Goal: Task Accomplishment & Management: Use online tool/utility

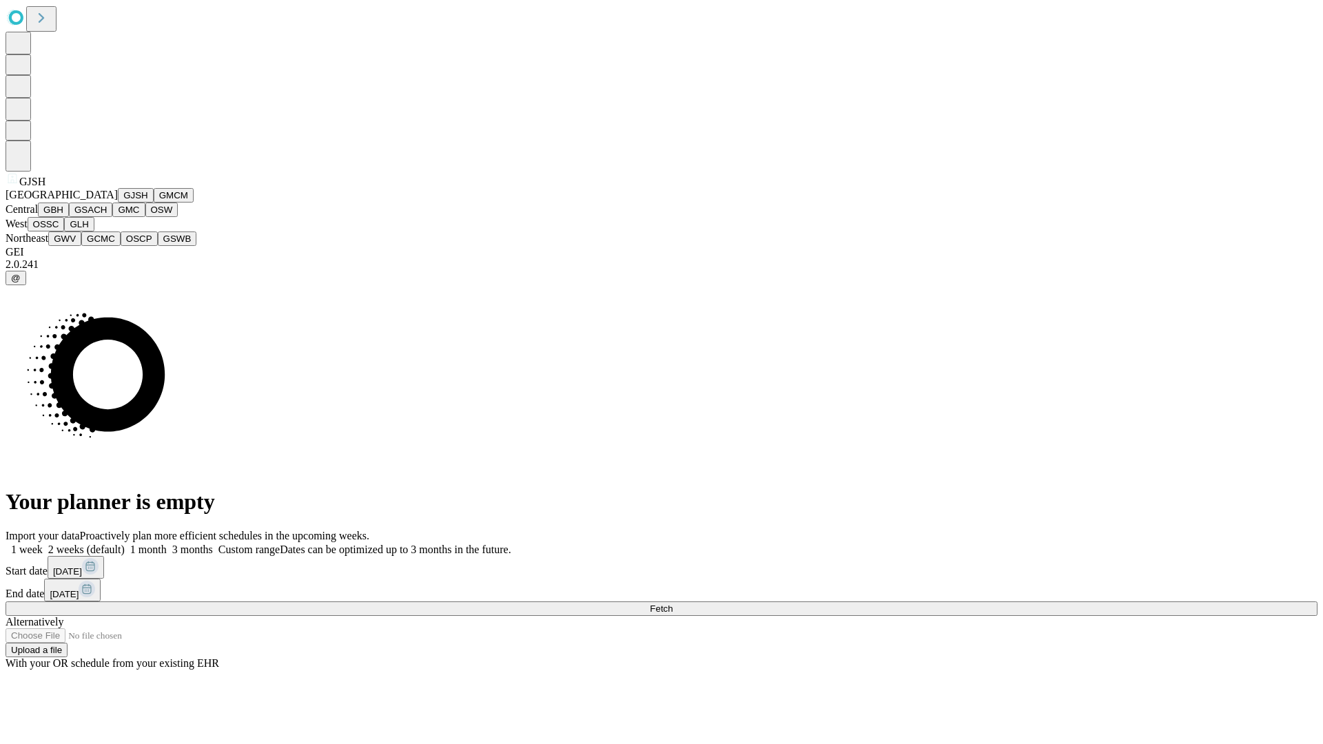
click at [118, 203] on button "GJSH" at bounding box center [136, 195] width 36 height 14
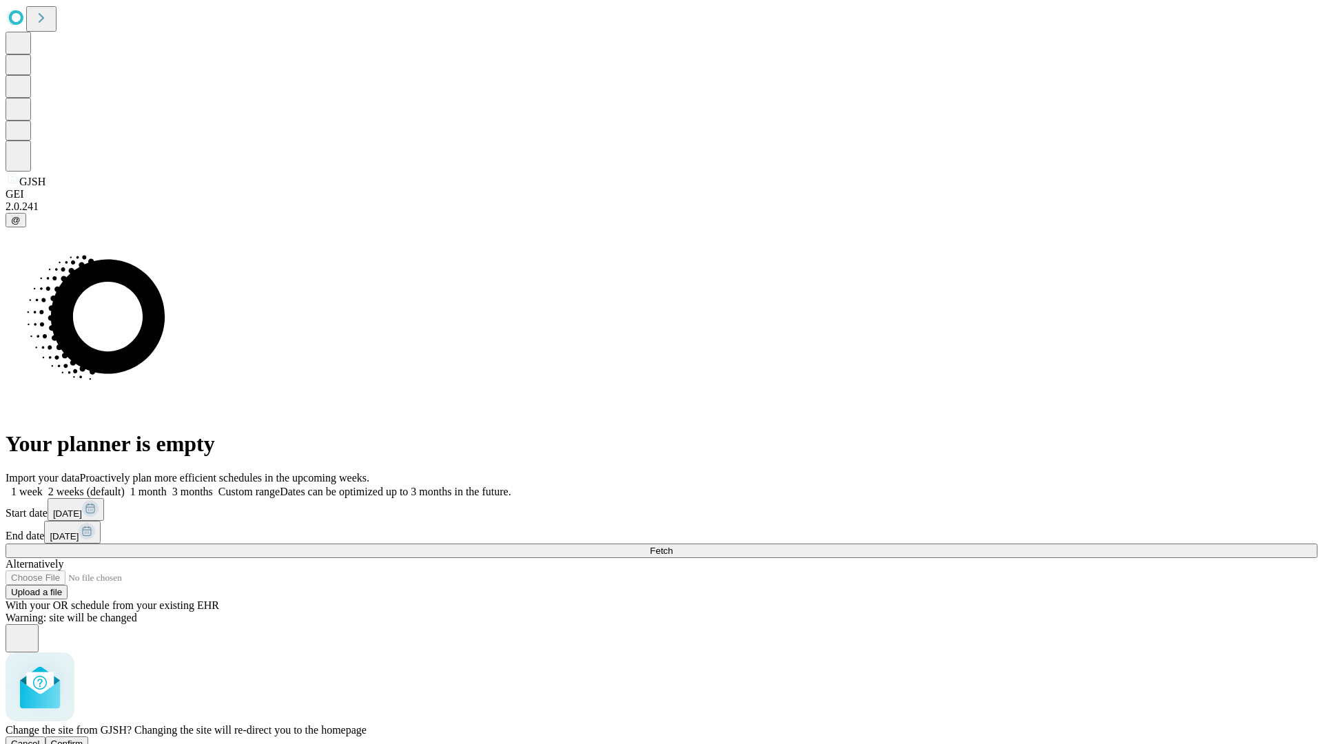
click at [83, 739] on span "Confirm" at bounding box center [67, 744] width 32 height 10
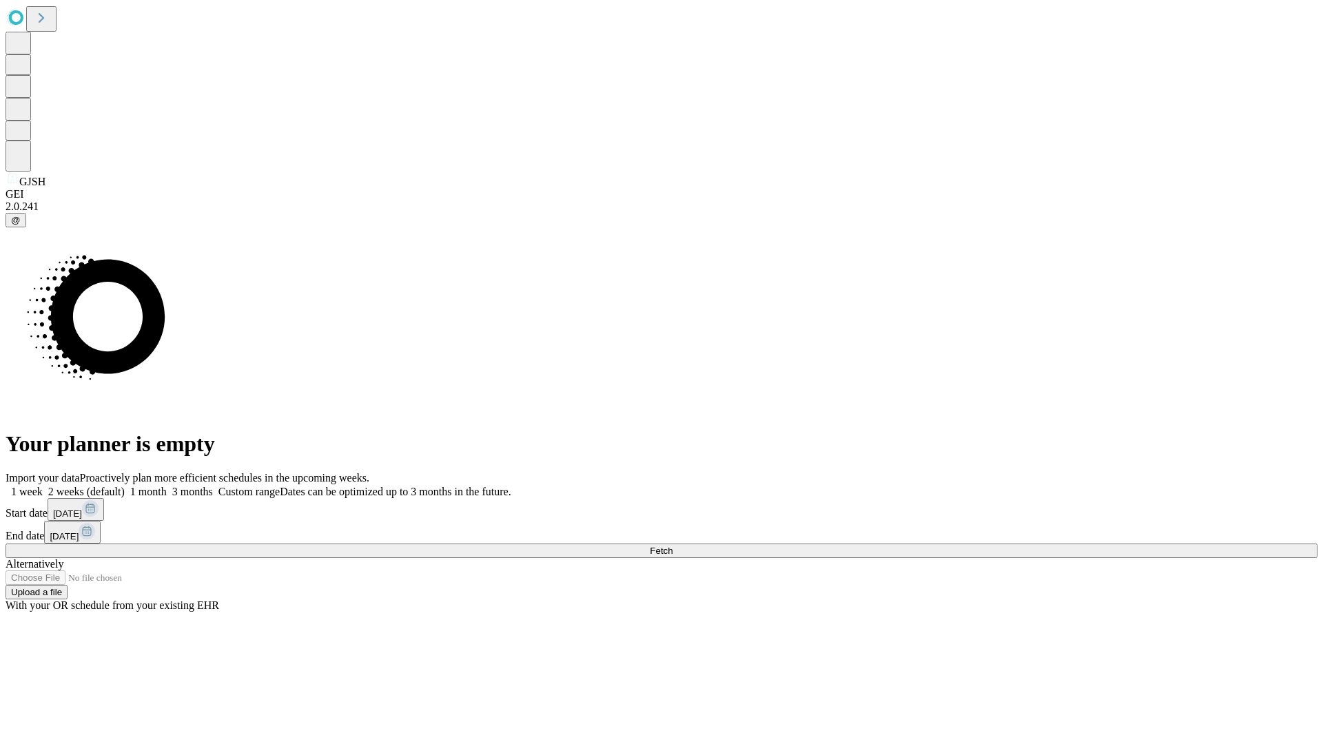
click at [125, 486] on label "2 weeks (default)" at bounding box center [84, 492] width 82 height 12
click at [673, 546] on span "Fetch" at bounding box center [661, 551] width 23 height 10
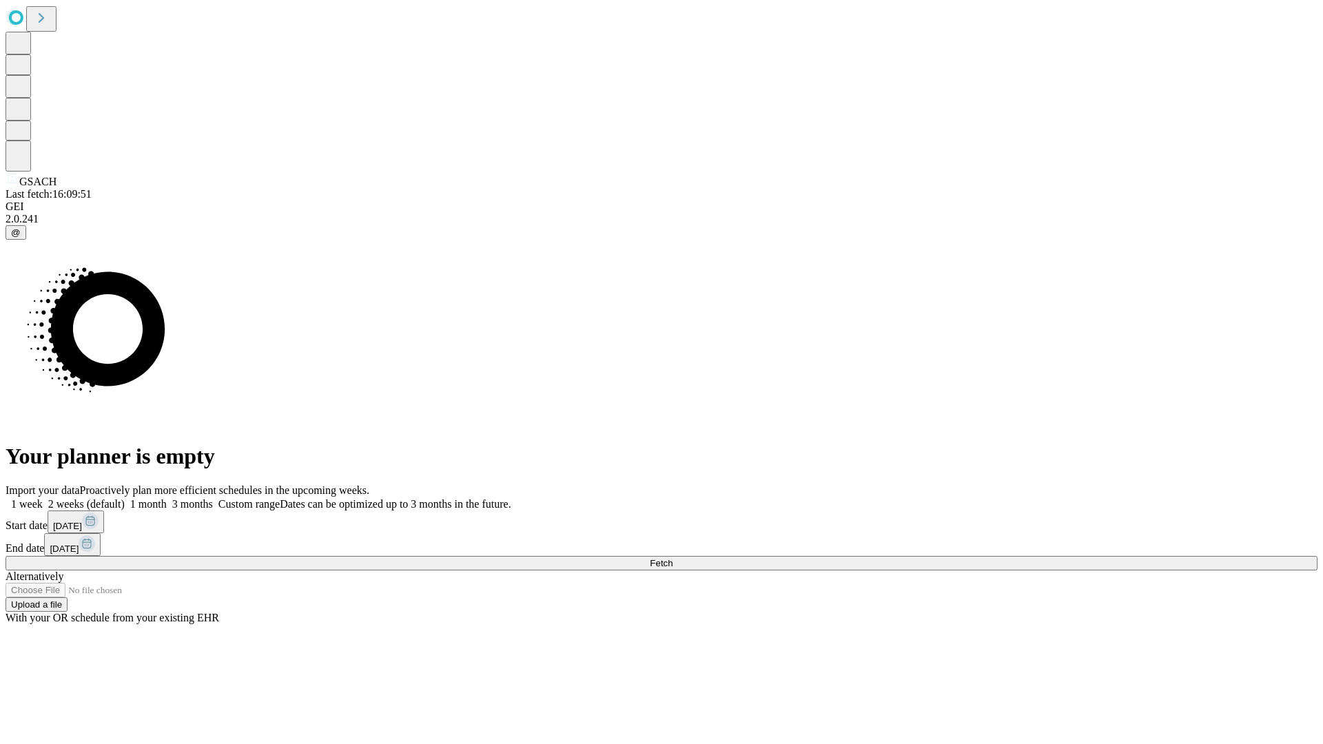
click at [125, 498] on label "2 weeks (default)" at bounding box center [84, 504] width 82 height 12
click at [673, 558] on span "Fetch" at bounding box center [661, 563] width 23 height 10
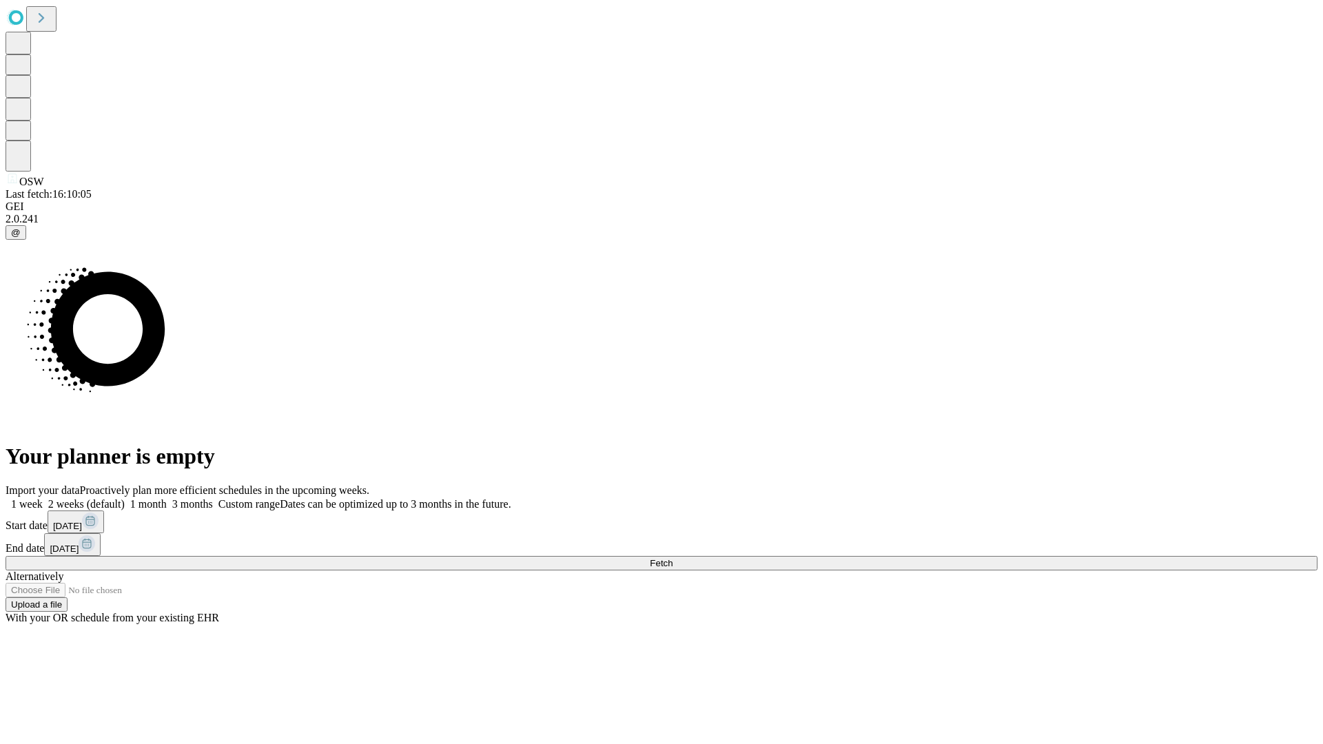
click at [125, 498] on label "2 weeks (default)" at bounding box center [84, 504] width 82 height 12
click at [673, 558] on span "Fetch" at bounding box center [661, 563] width 23 height 10
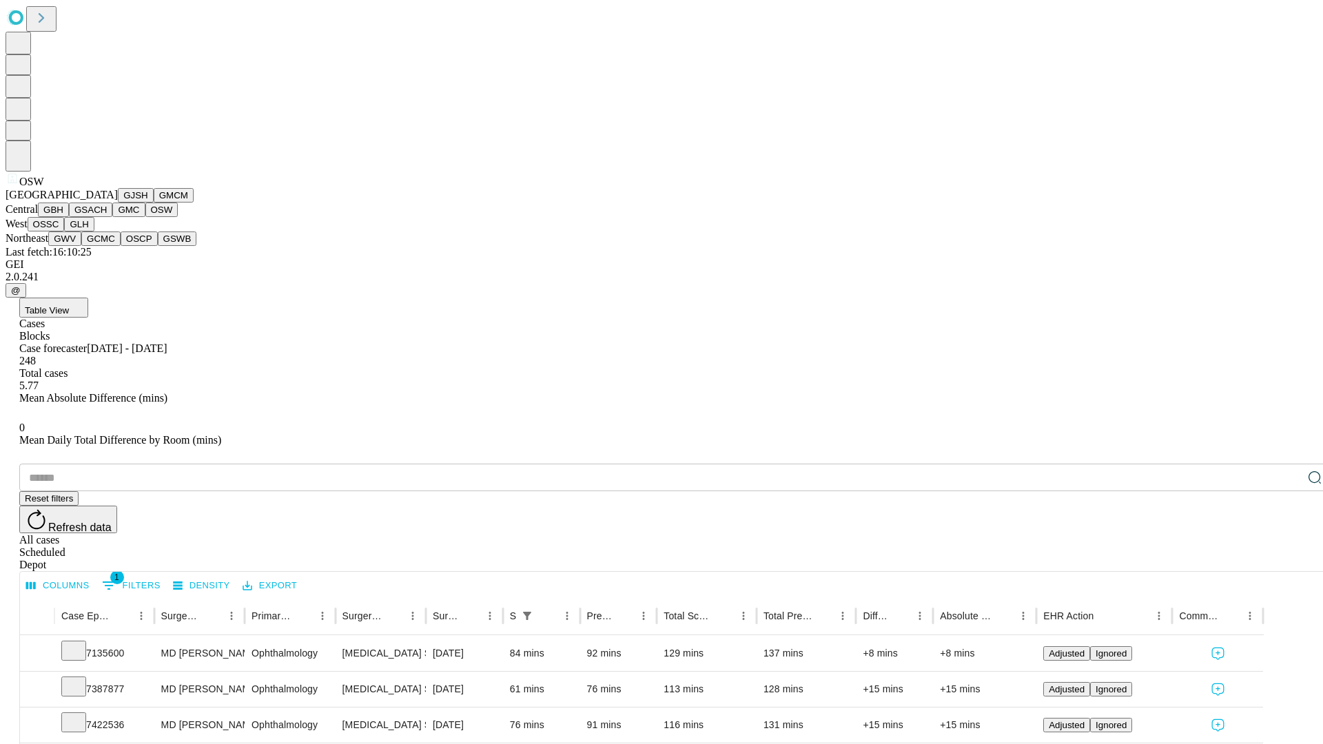
click at [65, 232] on button "OSSC" at bounding box center [46, 224] width 37 height 14
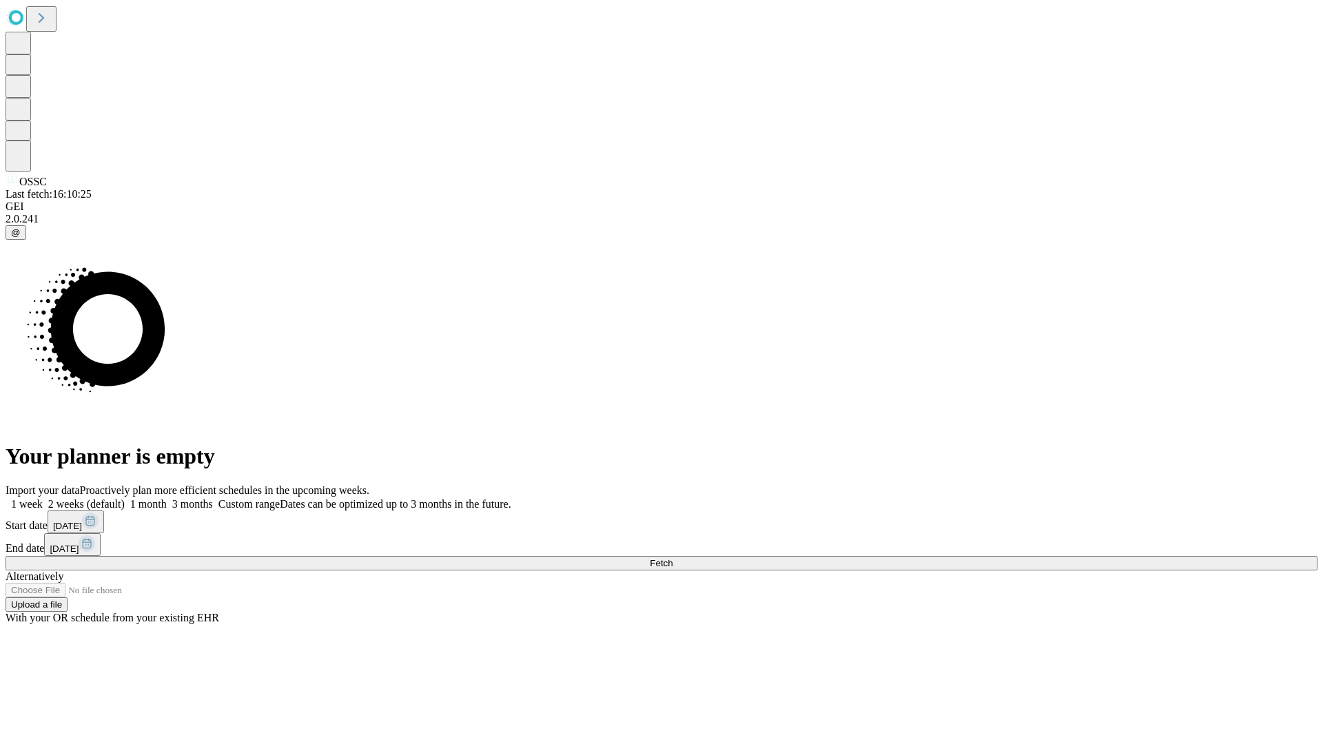
click at [125, 498] on label "2 weeks (default)" at bounding box center [84, 504] width 82 height 12
click at [673, 558] on span "Fetch" at bounding box center [661, 563] width 23 height 10
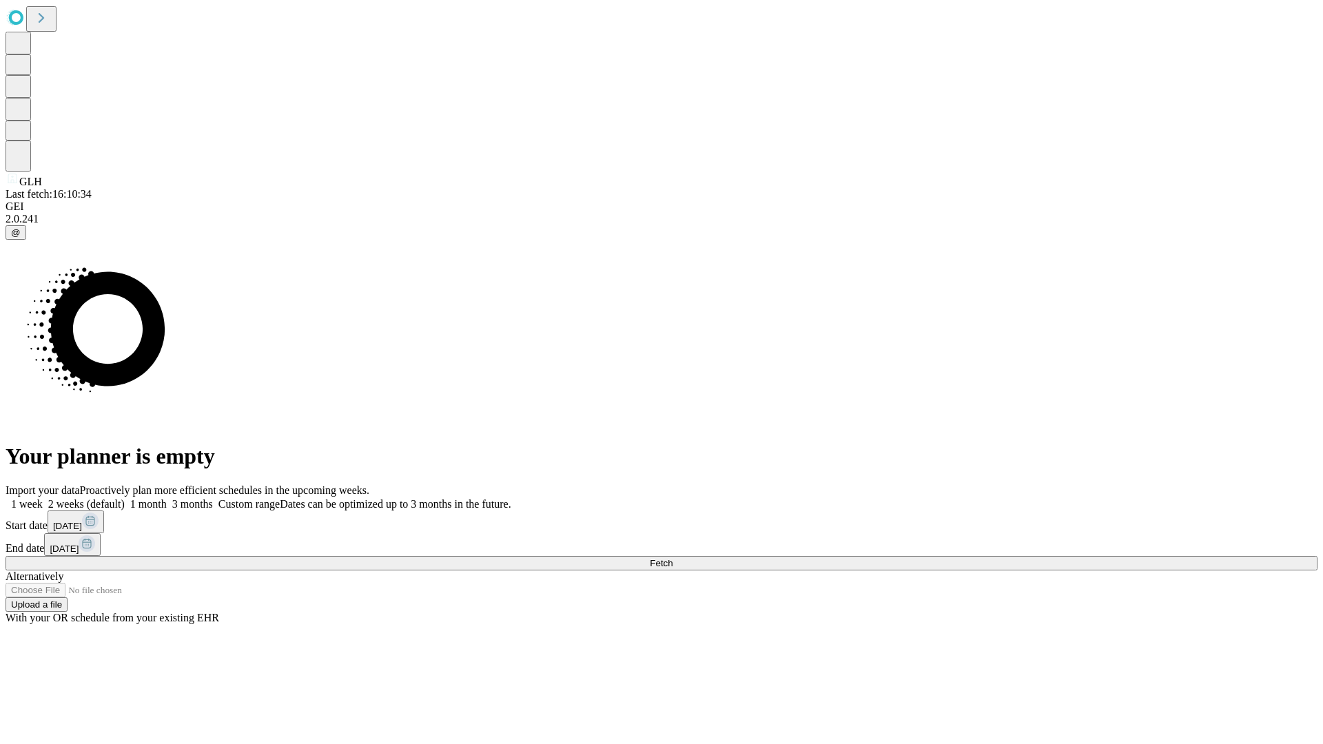
click at [125, 498] on label "2 weeks (default)" at bounding box center [84, 504] width 82 height 12
click at [673, 558] on span "Fetch" at bounding box center [661, 563] width 23 height 10
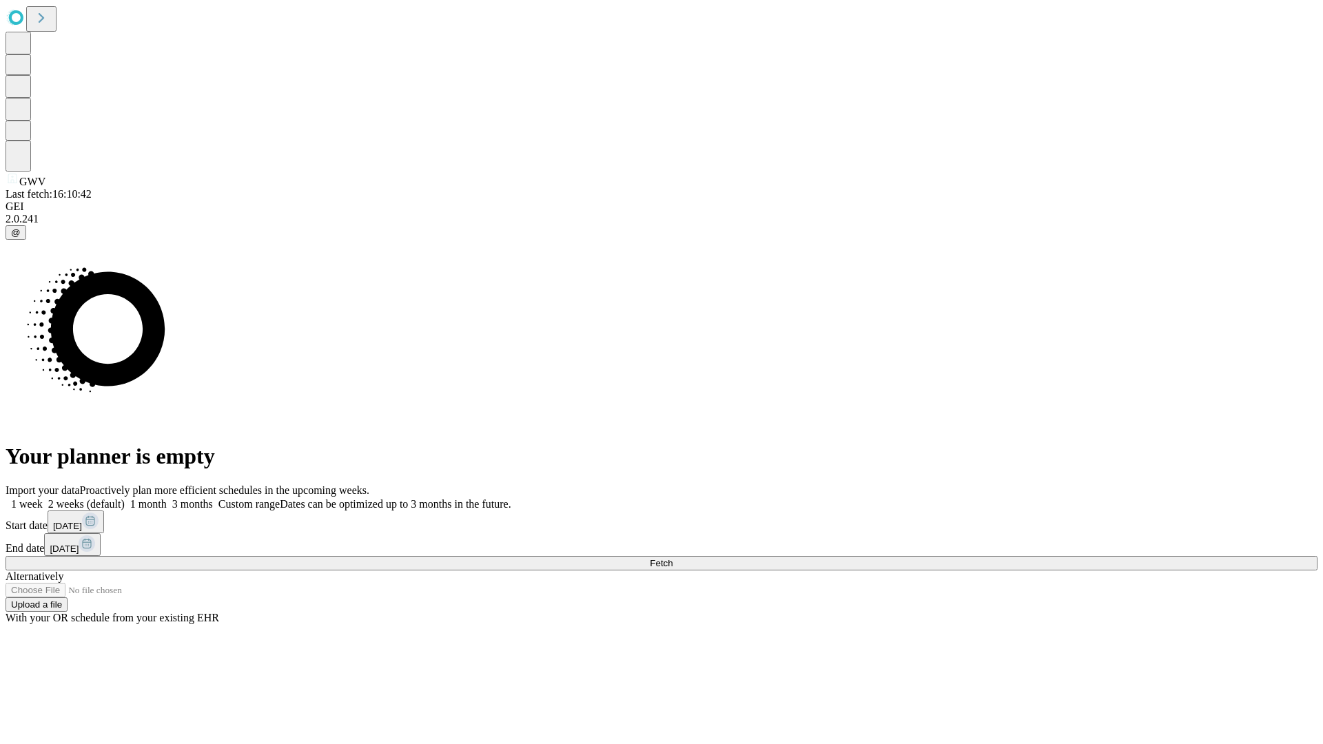
click at [125, 498] on label "2 weeks (default)" at bounding box center [84, 504] width 82 height 12
click at [673, 558] on span "Fetch" at bounding box center [661, 563] width 23 height 10
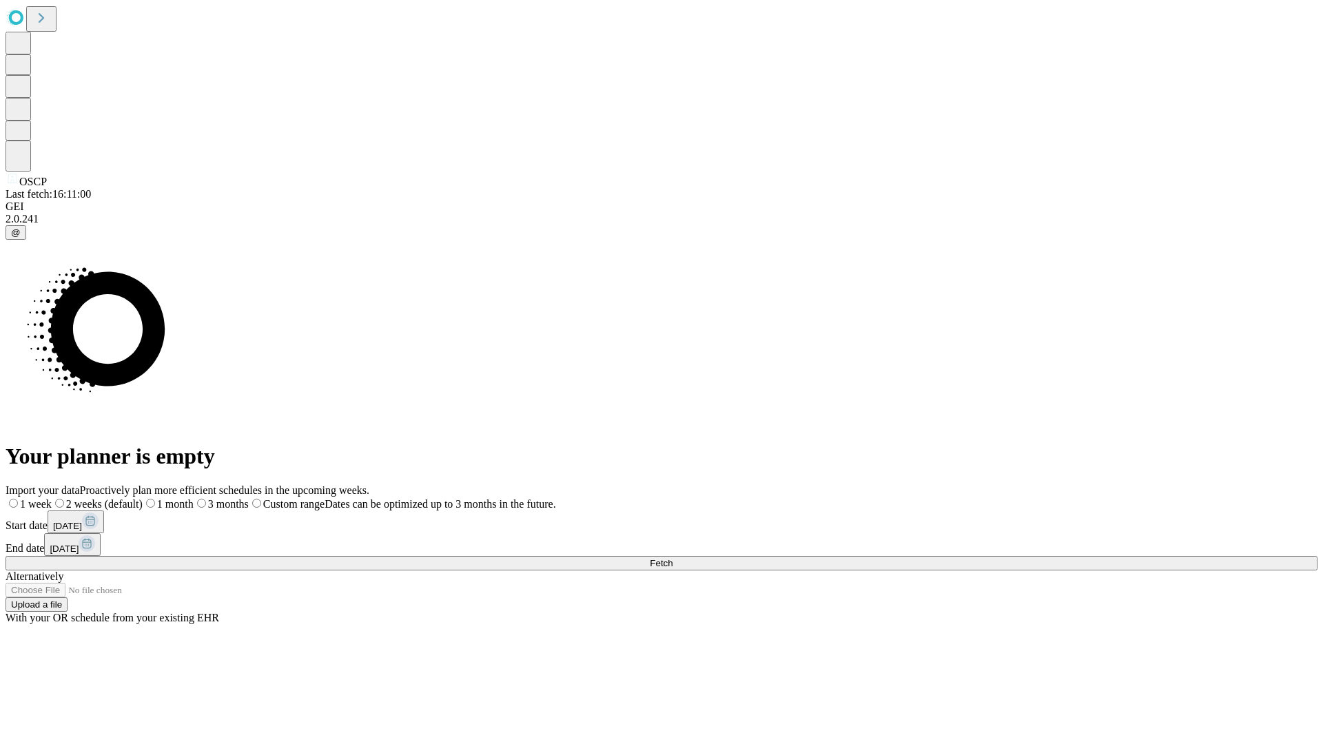
click at [143, 498] on label "2 weeks (default)" at bounding box center [97, 504] width 91 height 12
click at [673, 558] on span "Fetch" at bounding box center [661, 563] width 23 height 10
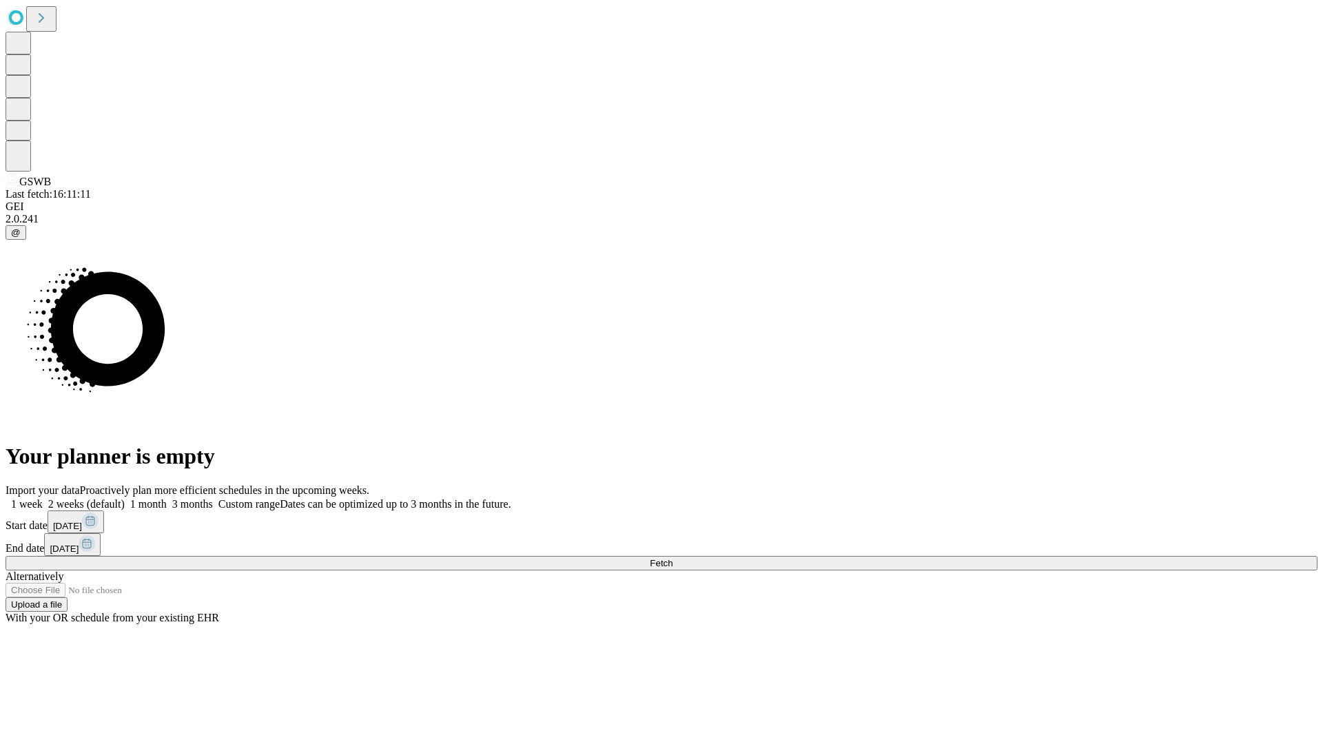
click at [125, 498] on label "2 weeks (default)" at bounding box center [84, 504] width 82 height 12
click at [673, 558] on span "Fetch" at bounding box center [661, 563] width 23 height 10
